Goal: Task Accomplishment & Management: Use online tool/utility

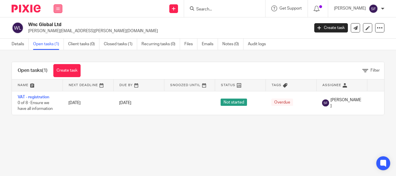
click at [58, 11] on button at bounding box center [58, 8] width 9 height 9
click at [55, 27] on link "Work" at bounding box center [54, 27] width 9 height 4
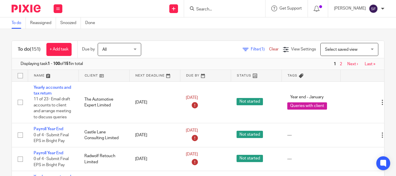
click at [251, 51] on span "Filter (1)" at bounding box center [260, 49] width 18 height 4
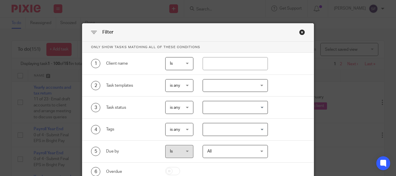
click at [220, 86] on div at bounding box center [235, 85] width 65 height 13
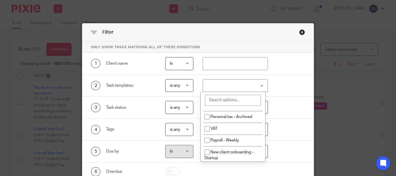
scroll to position [58, 0]
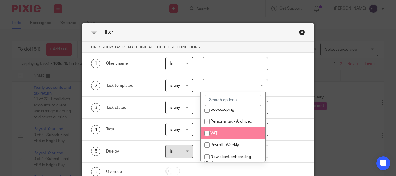
click at [217, 137] on li "VAT" at bounding box center [233, 133] width 65 height 12
checkbox input "true"
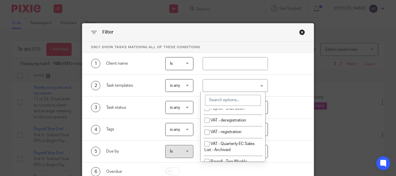
scroll to position [174, 0]
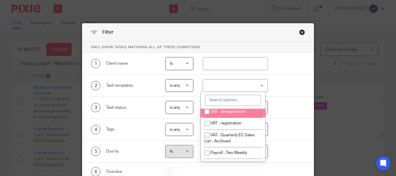
click at [243, 118] on li "VAT - deregistration" at bounding box center [233, 112] width 65 height 12
checkbox input "true"
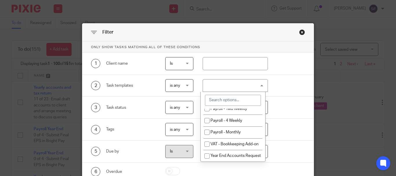
scroll to position [232, 0]
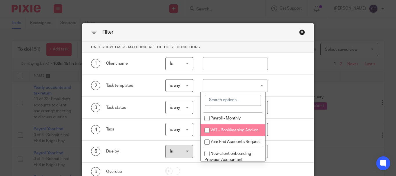
click at [230, 132] on span "VAT - Bookkeeping Add-on" at bounding box center [235, 130] width 48 height 4
checkbox input "true"
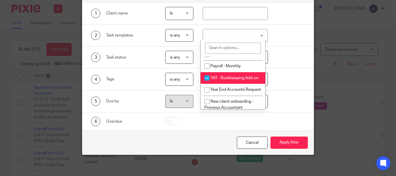
scroll to position [52, 0]
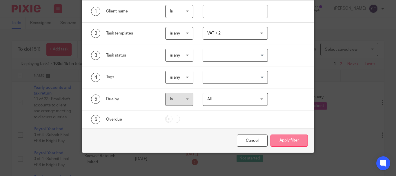
click at [295, 141] on button "Apply filter" at bounding box center [289, 141] width 37 height 12
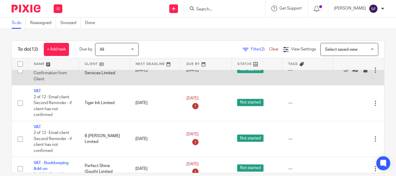
scroll to position [203, 0]
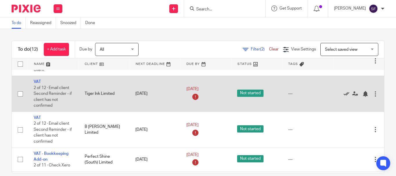
click at [345, 94] on icon at bounding box center [347, 94] width 6 height 6
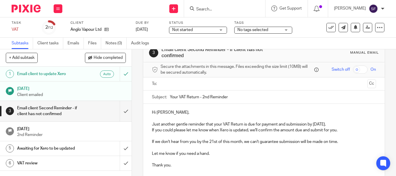
scroll to position [29, 0]
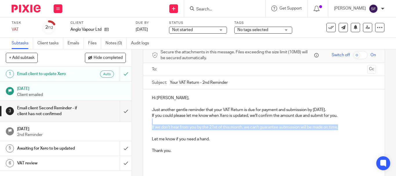
drag, startPoint x: 340, startPoint y: 128, endPoint x: 169, endPoint y: 121, distance: 170.8
click at [169, 121] on div "Hi [PERSON_NAME], Just another gentle reminder that your VAT Return is due for …" at bounding box center [264, 129] width 242 height 81
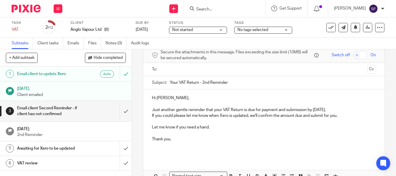
click at [193, 67] on input "text" at bounding box center [264, 69] width 202 height 7
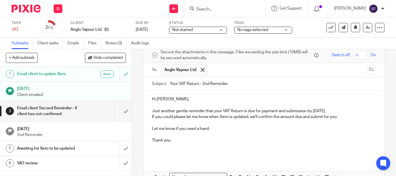
scroll to position [64, 0]
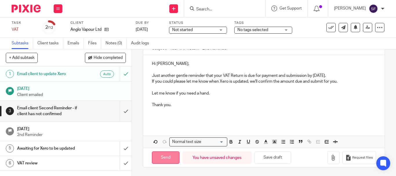
click at [164, 159] on input "Send" at bounding box center [166, 158] width 28 height 12
type input "Sent"
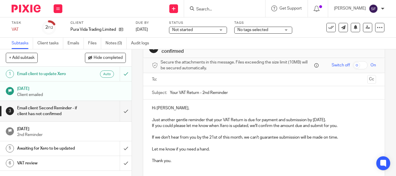
scroll to position [29, 0]
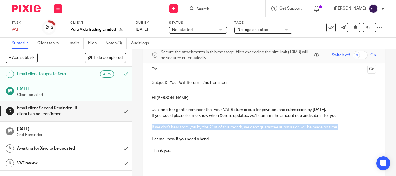
drag, startPoint x: 149, startPoint y: 128, endPoint x: 358, endPoint y: 127, distance: 209.0
click at [358, 127] on div "Hi [PERSON_NAME], Just another gentle reminder that your VAT Return is due for …" at bounding box center [264, 129] width 242 height 81
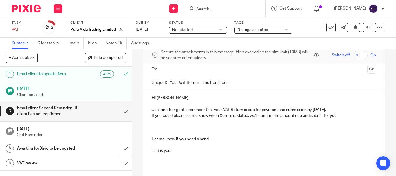
scroll to position [0, 0]
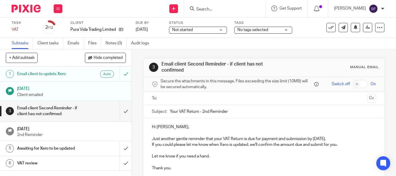
click at [176, 95] on input "text" at bounding box center [264, 98] width 202 height 7
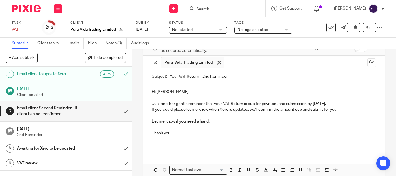
scroll to position [64, 0]
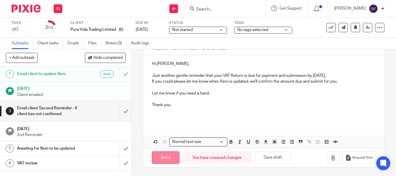
click at [157, 157] on input "Send" at bounding box center [166, 158] width 28 height 12
type input "Sent"
